Goal: Navigation & Orientation: Go to known website

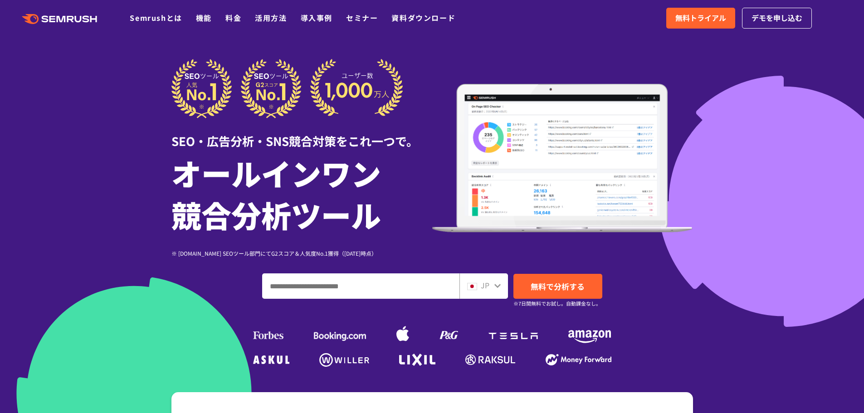
click at [159, 143] on div at bounding box center [432, 253] width 864 height 506
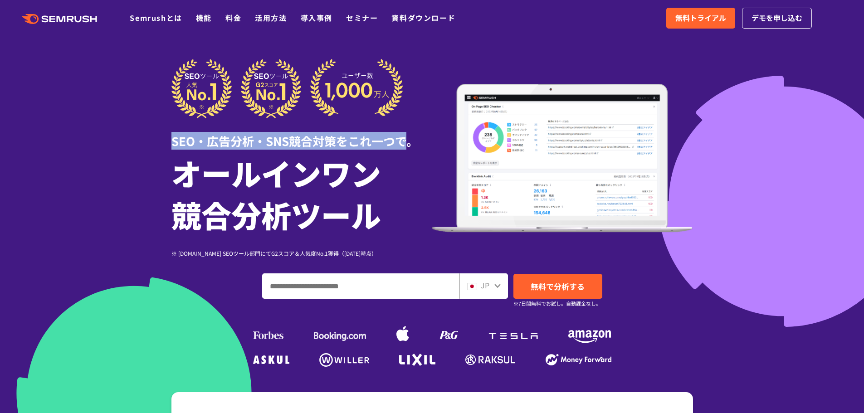
drag, startPoint x: 171, startPoint y: 138, endPoint x: 407, endPoint y: 136, distance: 235.8
click at [407, 136] on div "SEO・広告分析・SNS競合対策をこれ一つで。 オールインワン 競合分析ツール ※ [DOMAIN_NAME] SEOツール部門にてG2スコア＆人気度No.1…" at bounding box center [432, 214] width 540 height 311
copy div "SEO・広告分析・SNS競合対策をこれ一つで"
